Goal: Find specific page/section: Find specific page/section

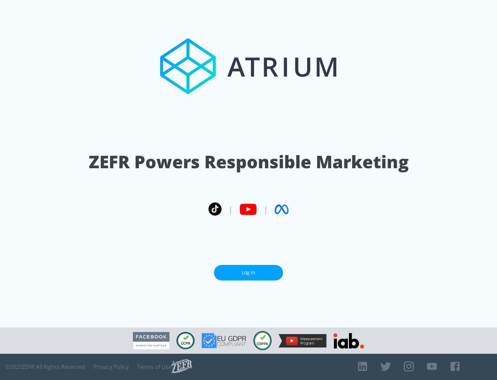
click at [249, 272] on link "Log In" at bounding box center [248, 273] width 69 height 16
